Goal: Check status: Check status

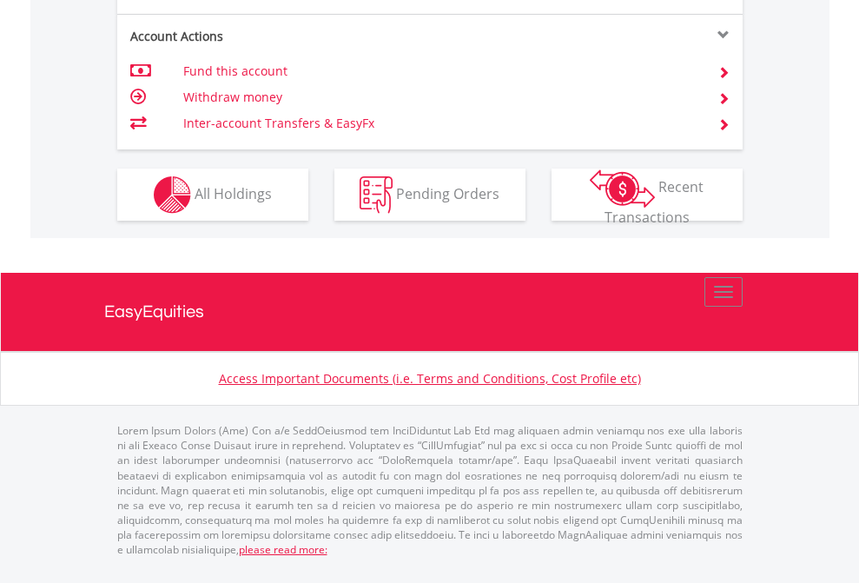
scroll to position [1770, 0]
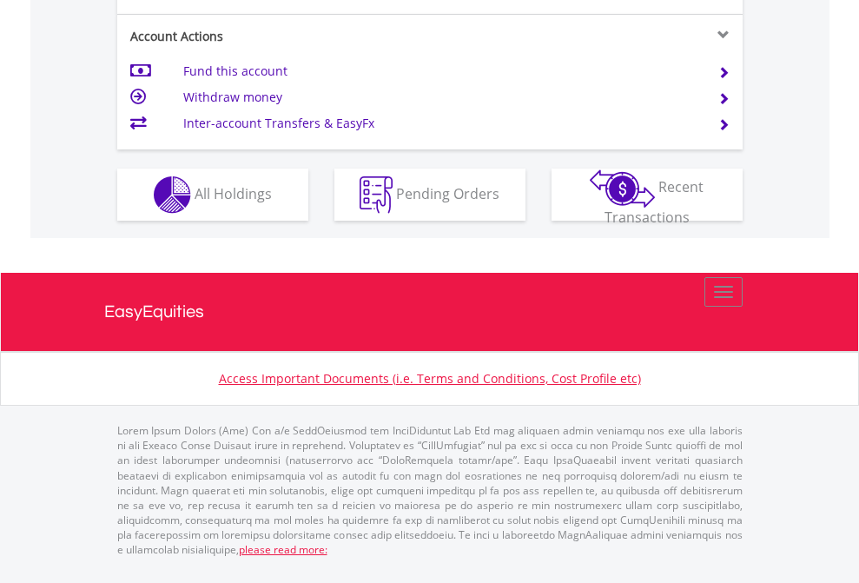
scroll to position [1701, 0]
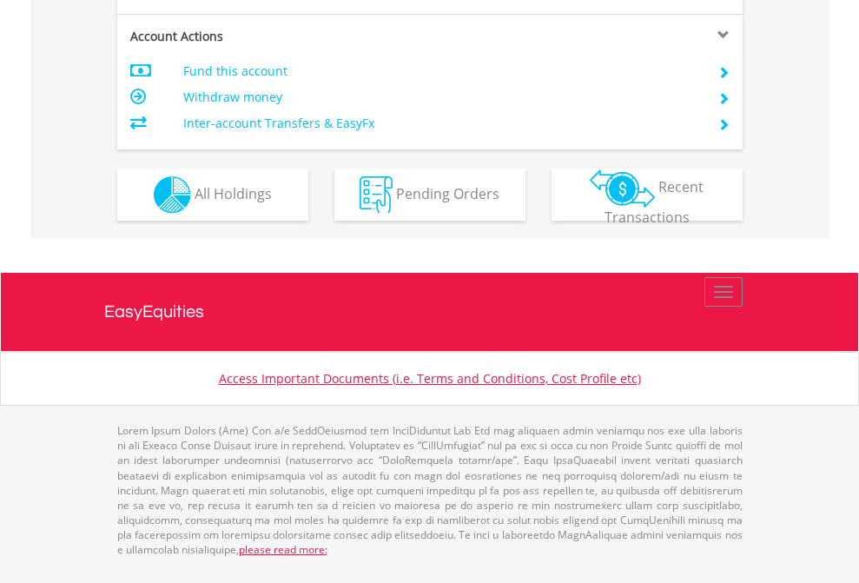
scroll to position [1631, 0]
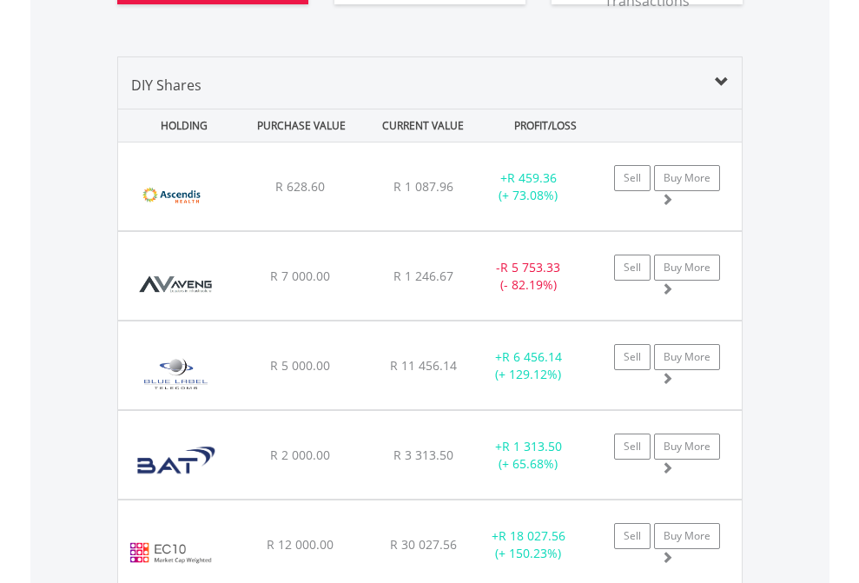
scroll to position [2072, 0]
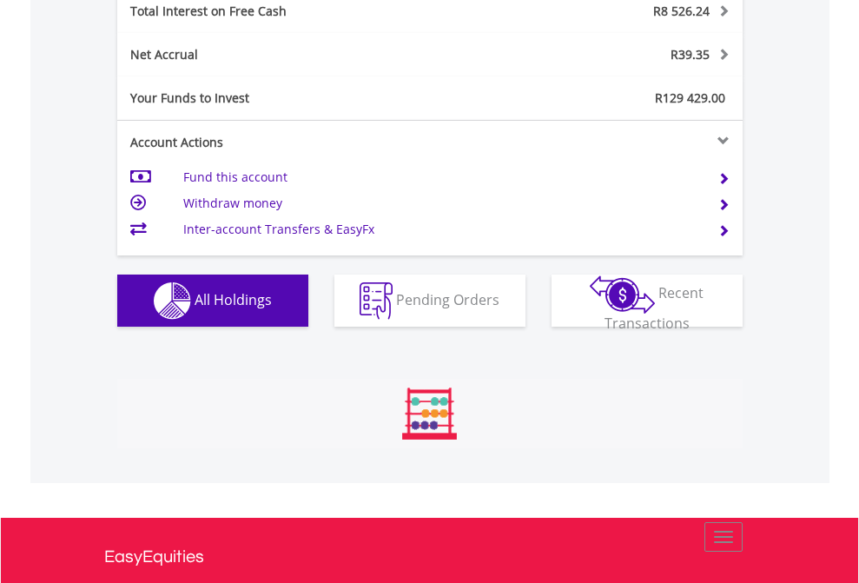
scroll to position [167, 273]
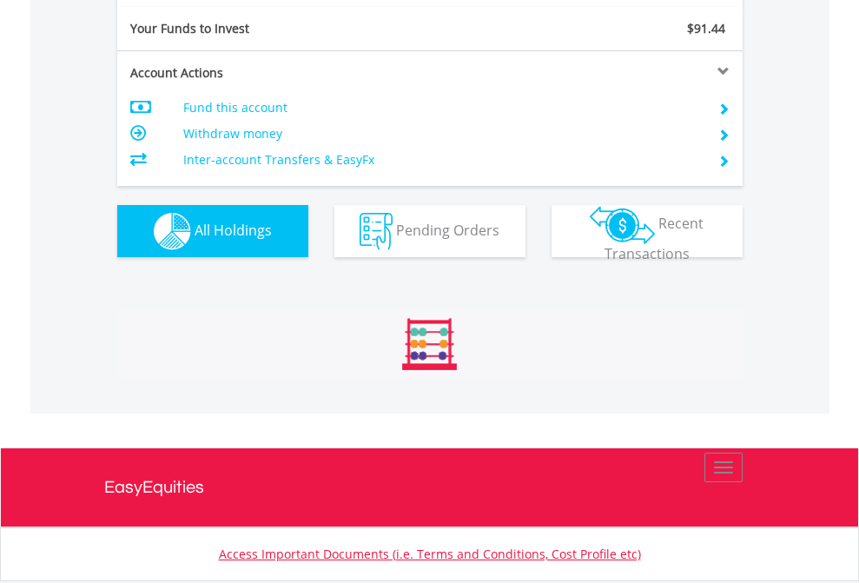
scroll to position [1933, 0]
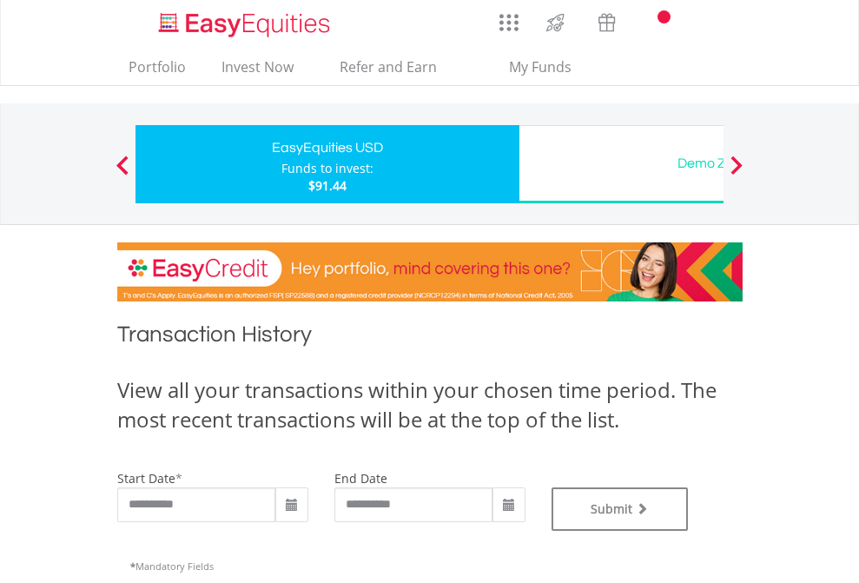
type input "**********"
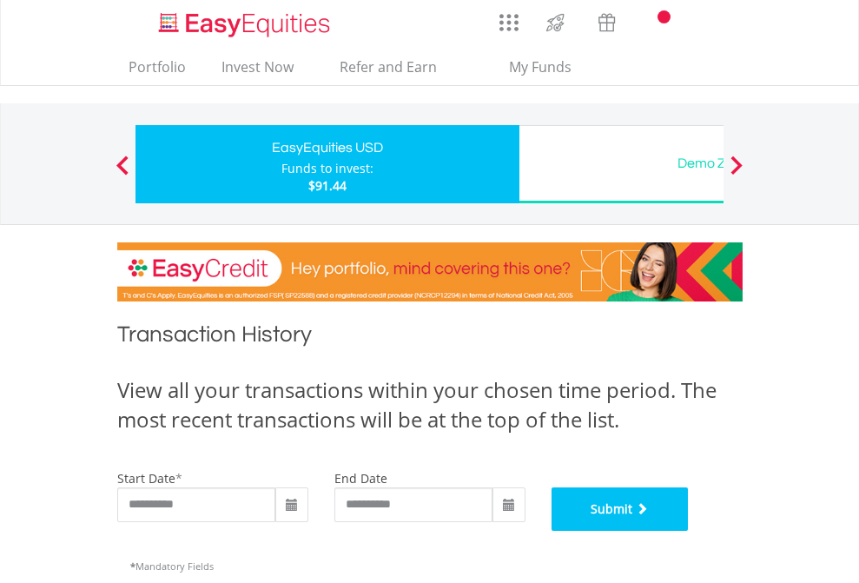
click at [689, 531] on button "Submit" at bounding box center [620, 508] width 137 height 43
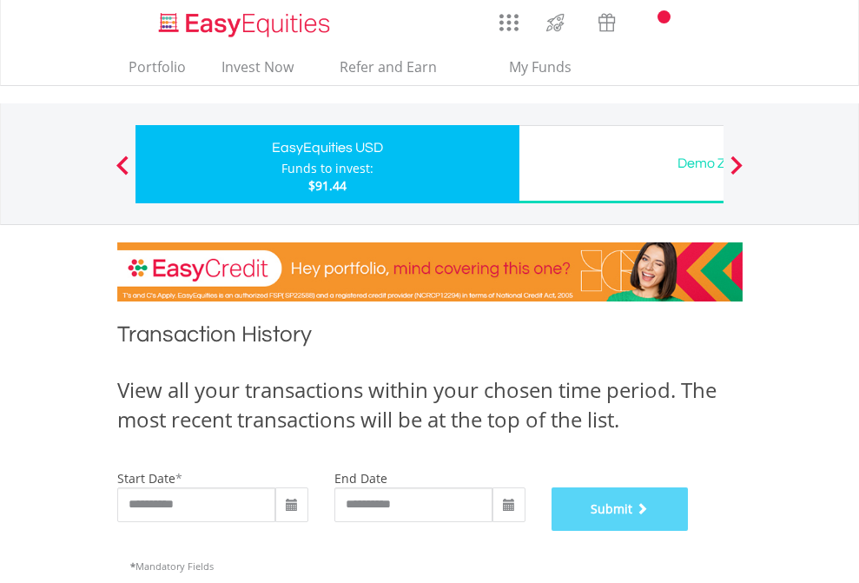
scroll to position [705, 0]
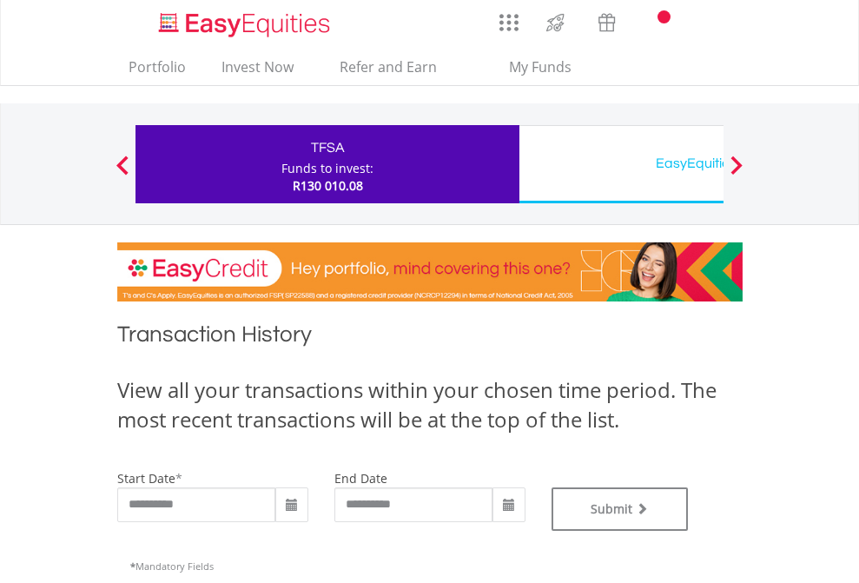
type input "**********"
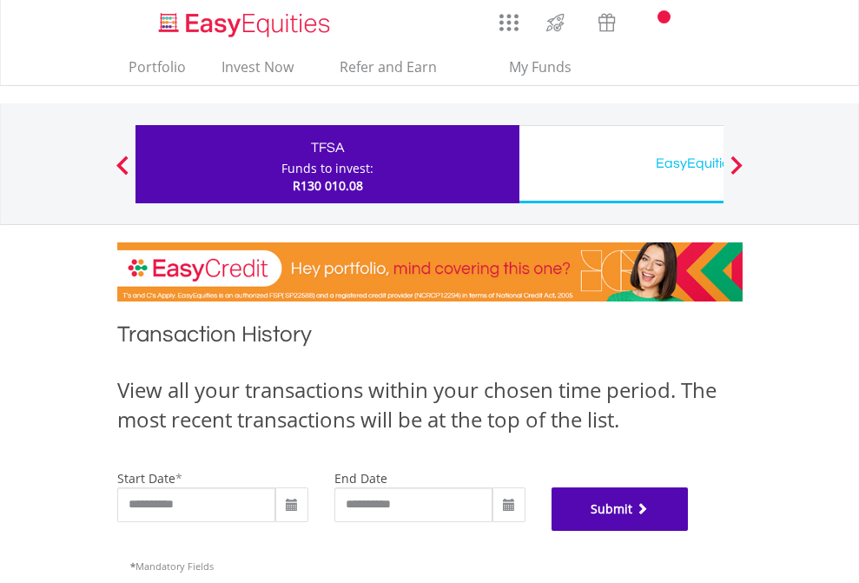
click at [689, 531] on button "Submit" at bounding box center [620, 508] width 137 height 43
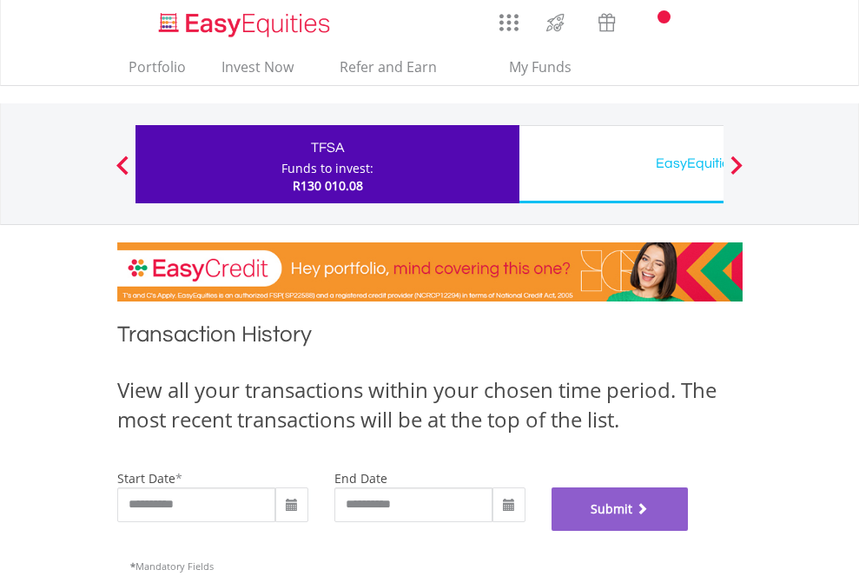
scroll to position [705, 0]
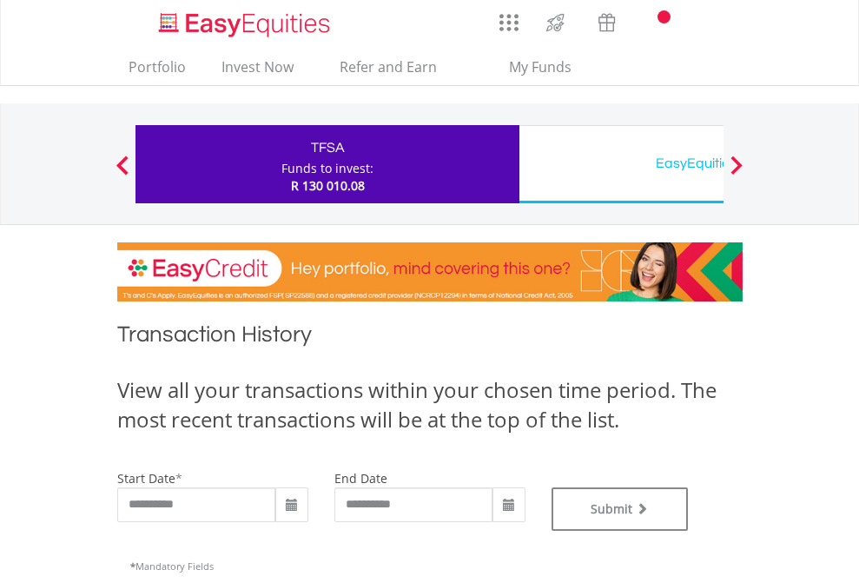
click at [621, 164] on div "EasyEquities USD" at bounding box center [711, 163] width 362 height 24
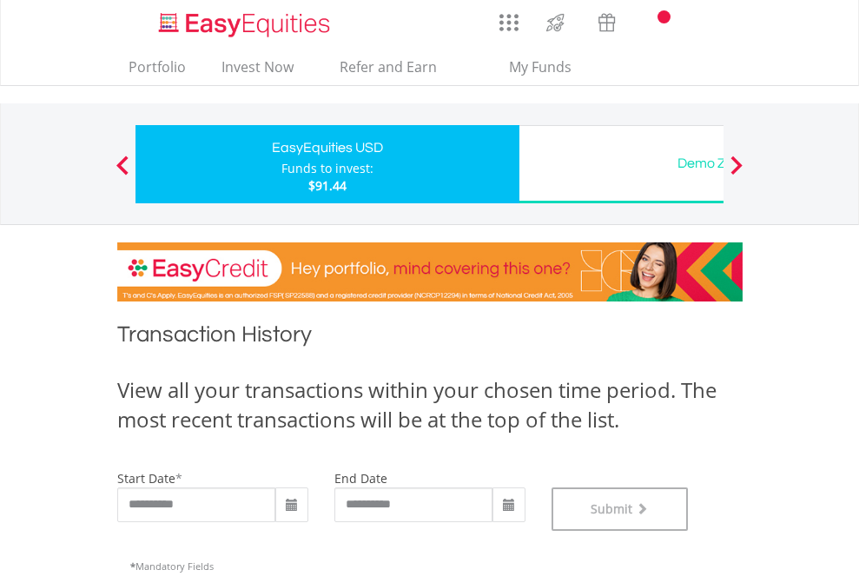
scroll to position [705, 0]
